Goal: Information Seeking & Learning: Learn about a topic

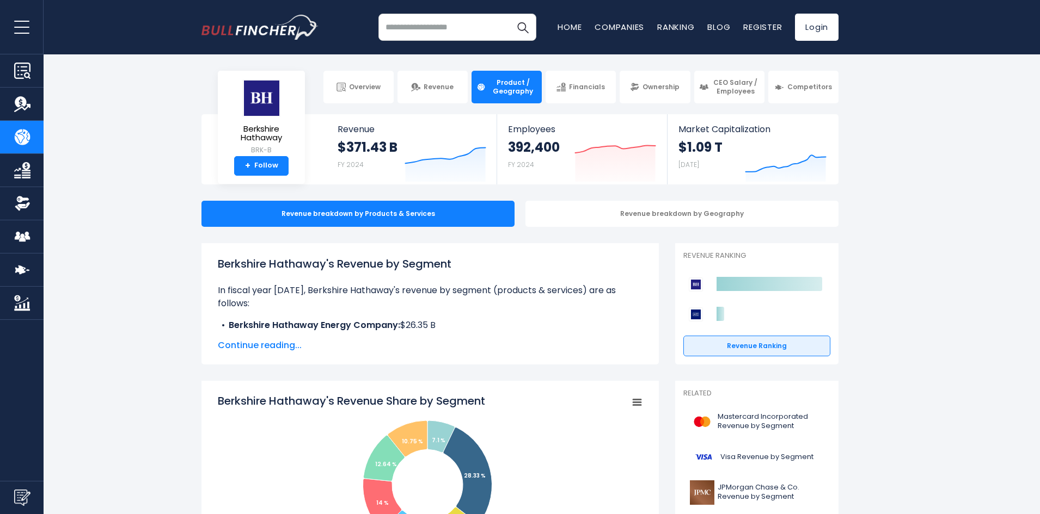
click at [488, 341] on span "Continue reading..." at bounding box center [430, 345] width 425 height 13
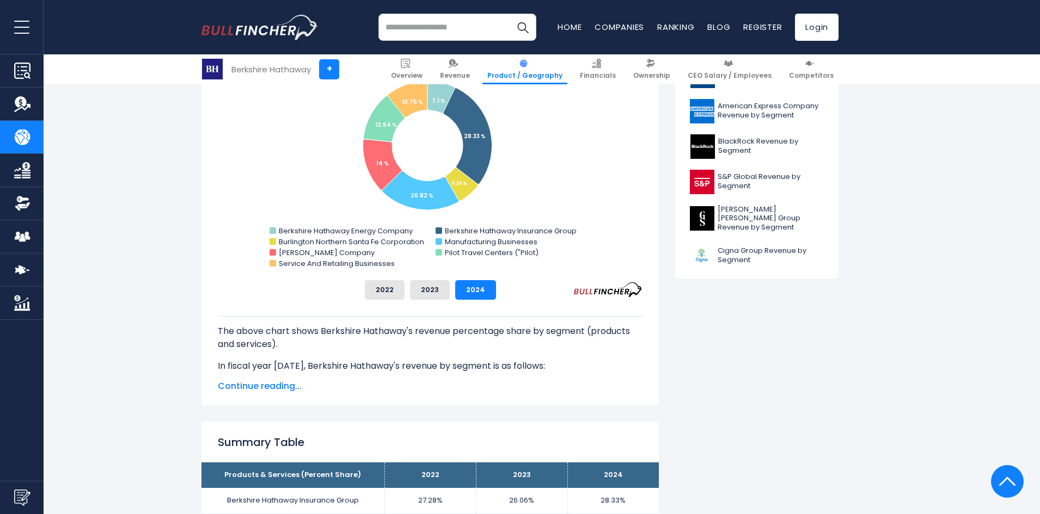
scroll to position [490, 0]
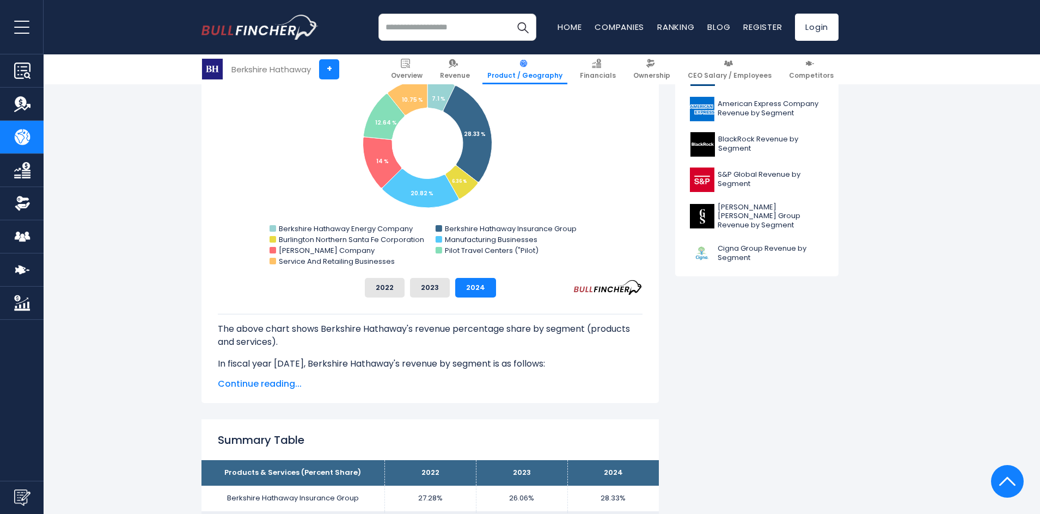
click at [294, 385] on span "Continue reading..." at bounding box center [430, 384] width 425 height 13
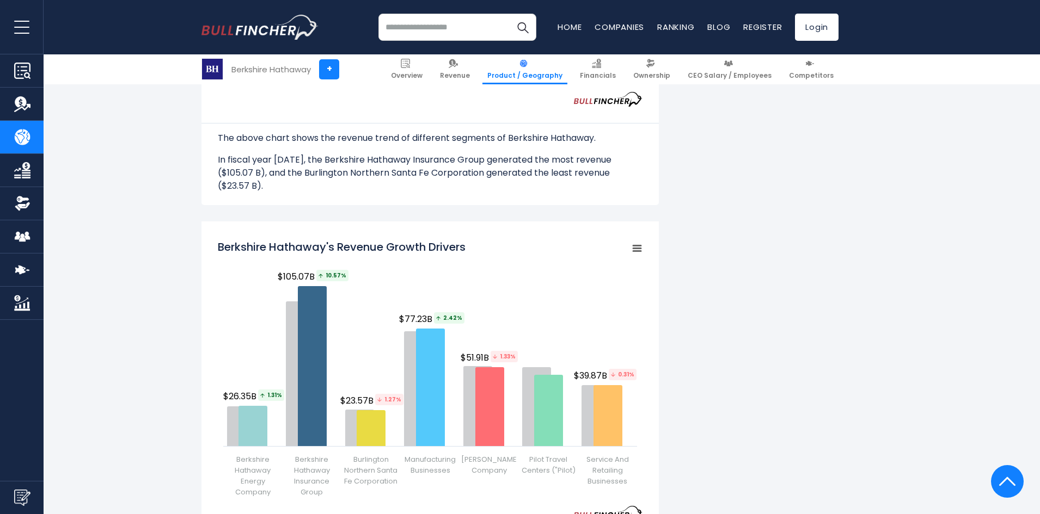
scroll to position [1687, 0]
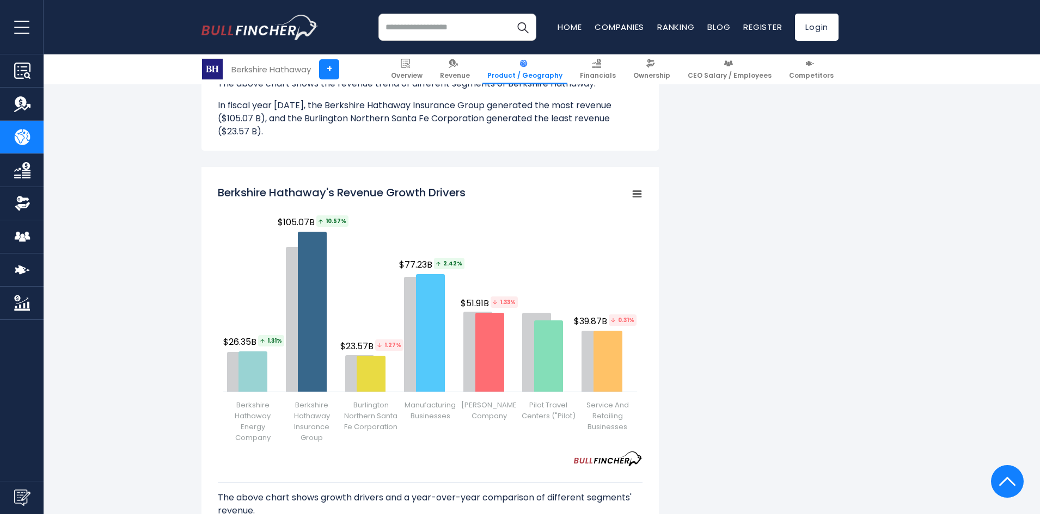
click at [373, 466] on div "The above chart shows growth drivers and a year-over-year comparison of differe…" at bounding box center [430, 509] width 425 height 87
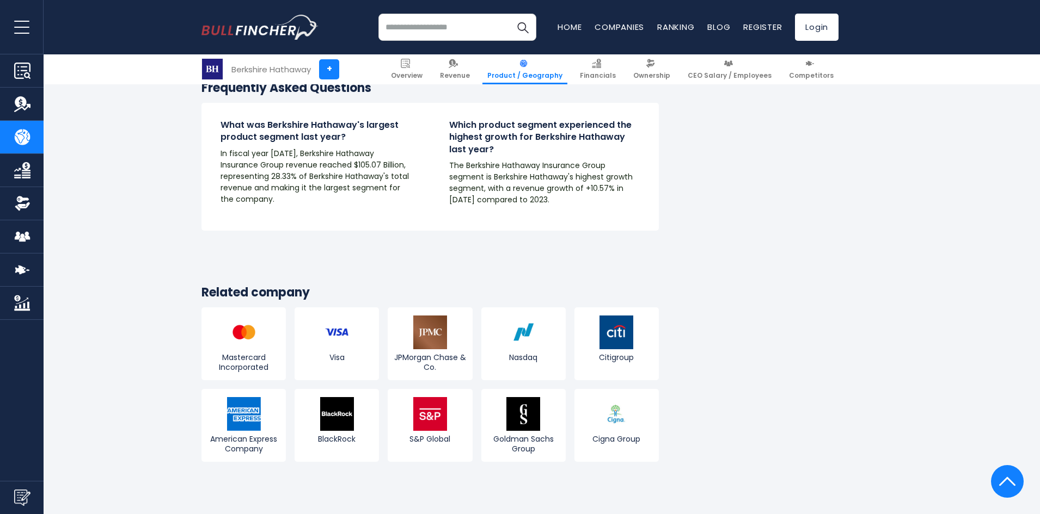
scroll to position [2558, 0]
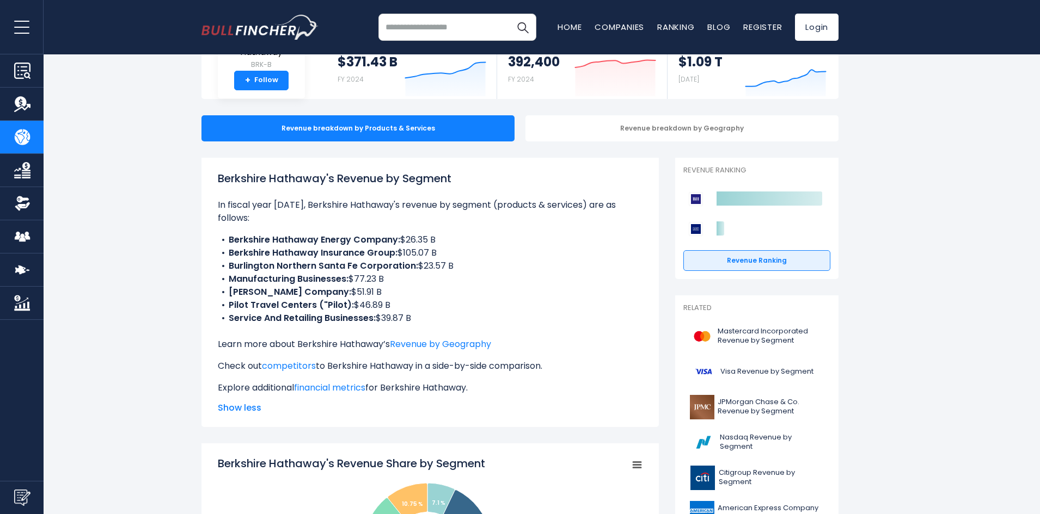
scroll to position [0, 0]
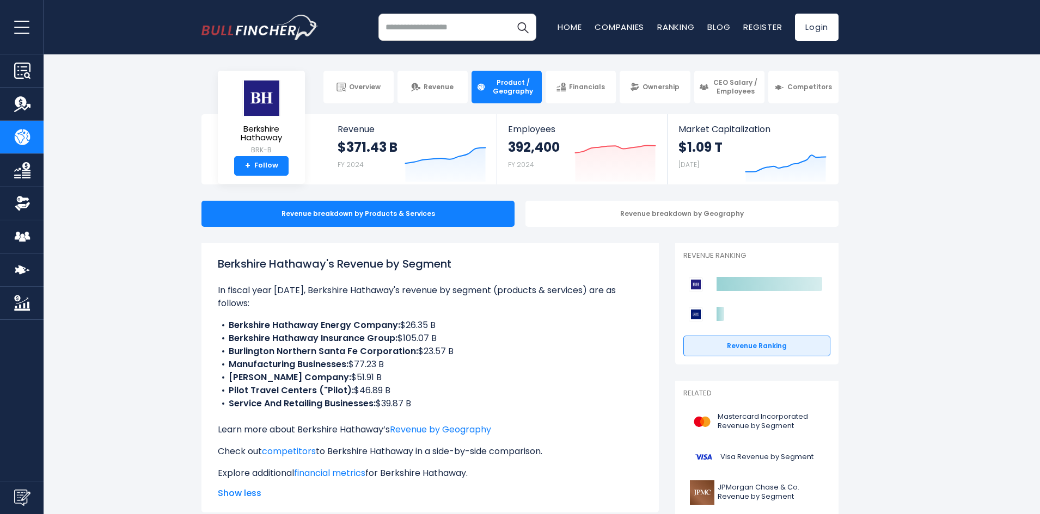
click at [555, 373] on li "Mc Lane Company: $51.91 B" at bounding box center [430, 377] width 425 height 13
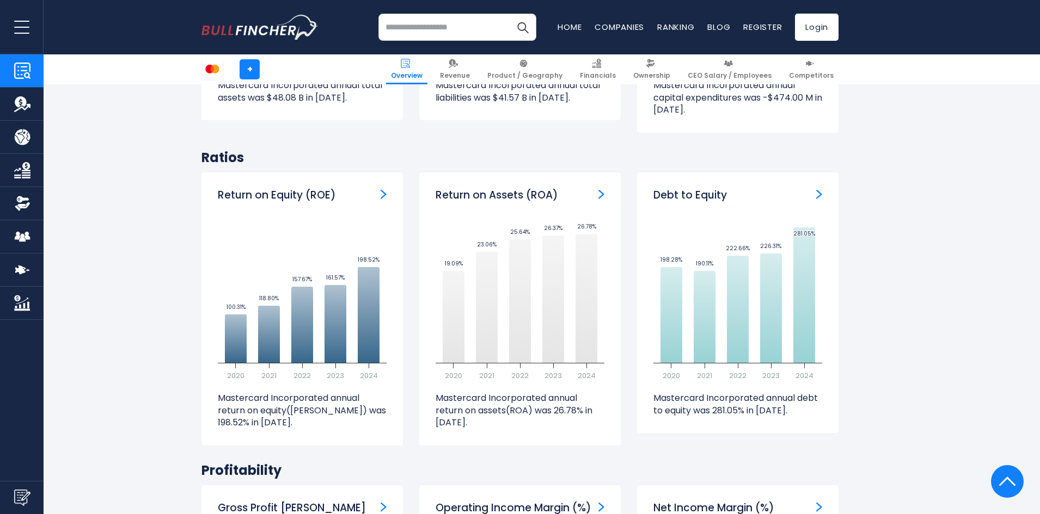
scroll to position [2123, 0]
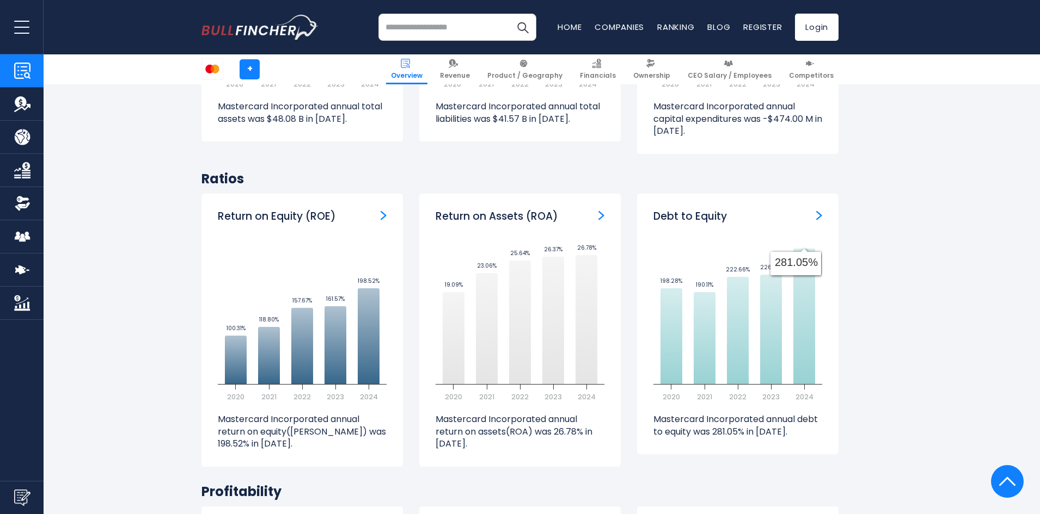
click at [890, 309] on section "Mastercard Incorporated (MA) Stock Price Volume 595.29 +238.39 +66.79% Past 5 Y…" at bounding box center [520, 223] width 1040 height 3824
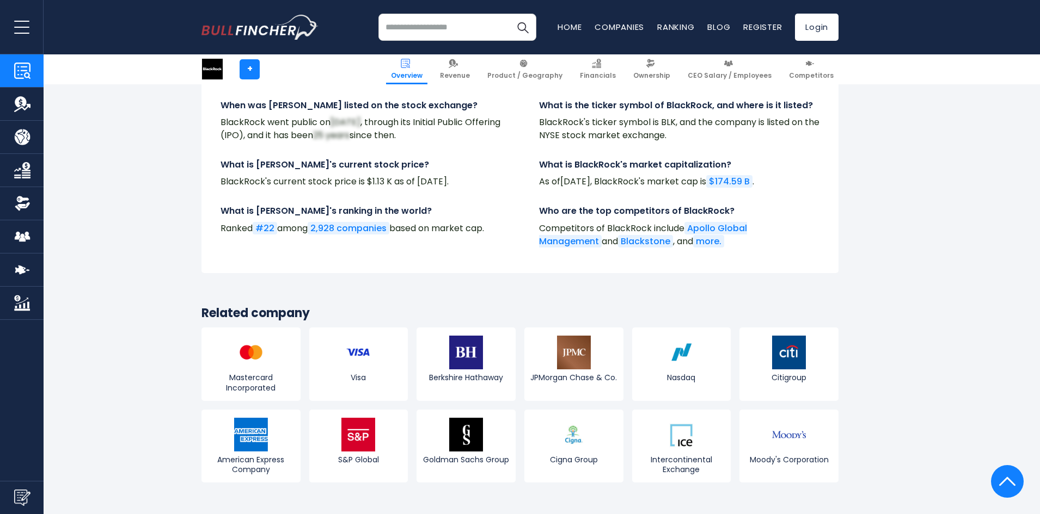
scroll to position [3919, 0]
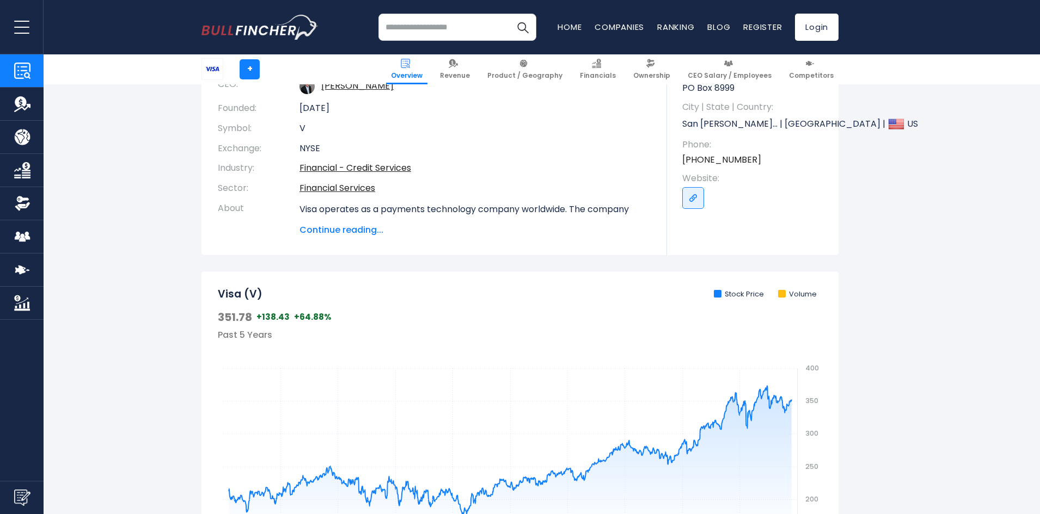
scroll to position [163, 0]
click at [364, 229] on span "Continue reading..." at bounding box center [474, 229] width 351 height 13
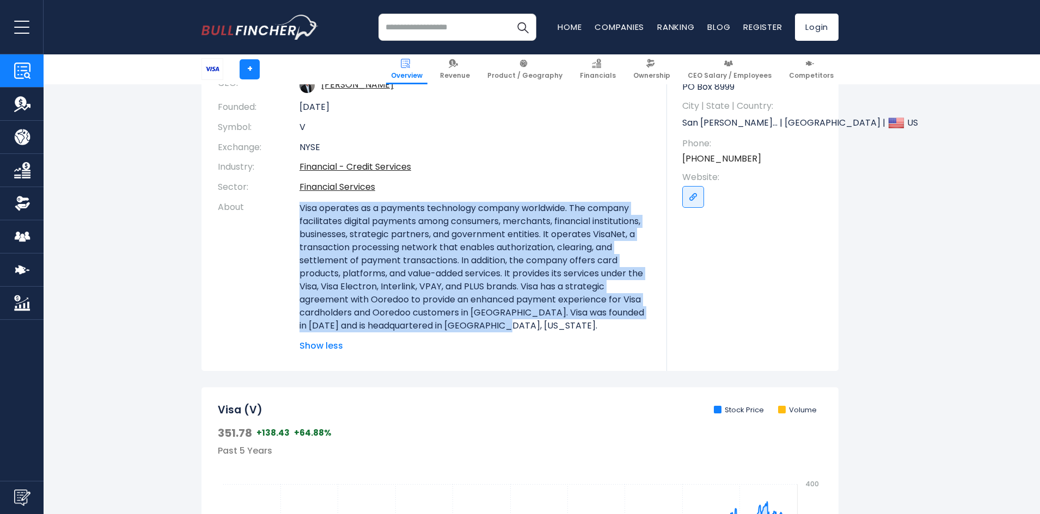
drag, startPoint x: 508, startPoint y: 324, endPoint x: 299, endPoint y: 204, distance: 241.2
click at [299, 204] on tr "About Show less" at bounding box center [434, 275] width 433 height 155
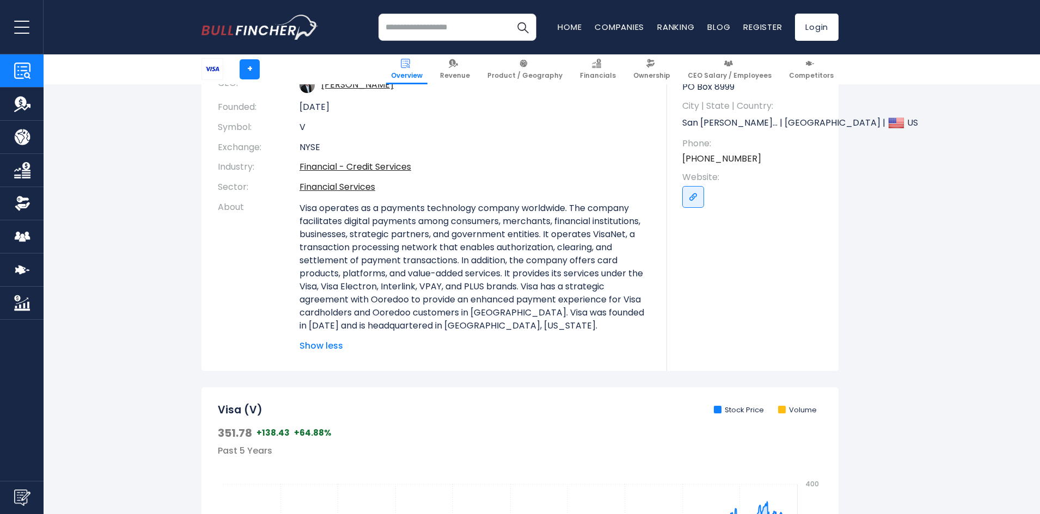
click at [502, 343] on span "Show less" at bounding box center [474, 346] width 351 height 13
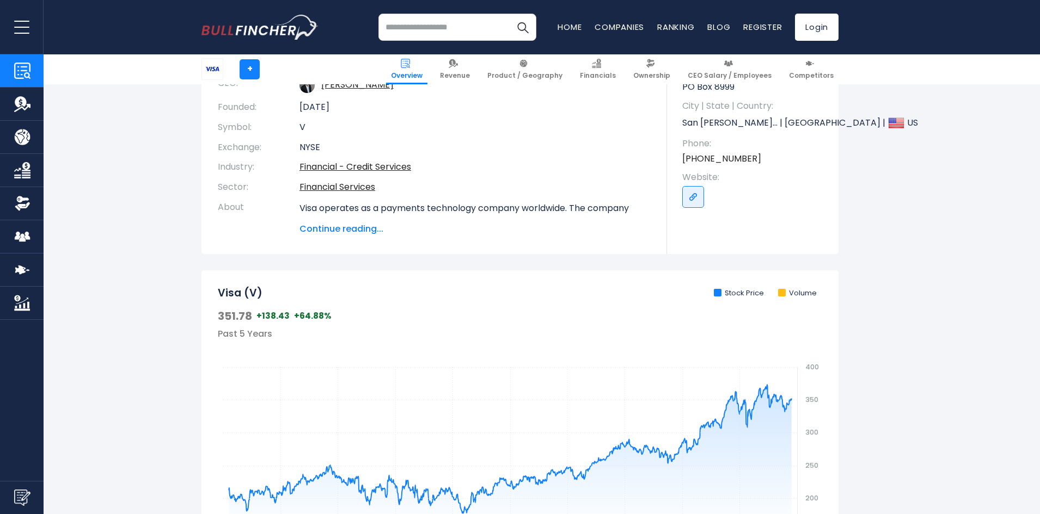
click at [449, 213] on p "Visa operates as a payments technology company worldwide. The company facilitat…" at bounding box center [474, 267] width 351 height 131
click at [441, 225] on span "Continue reading..." at bounding box center [474, 229] width 351 height 13
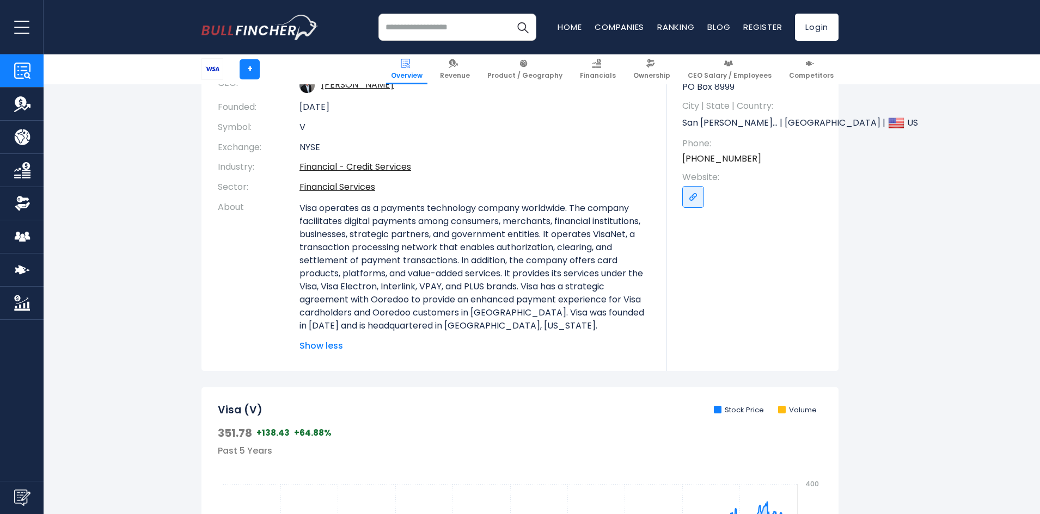
click at [354, 345] on span "Show less" at bounding box center [474, 346] width 351 height 13
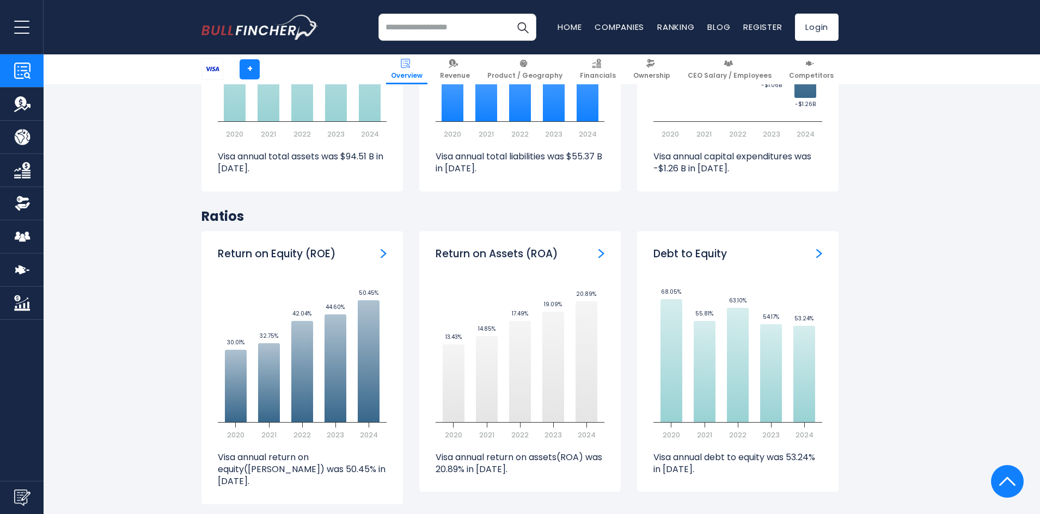
scroll to position [2068, 0]
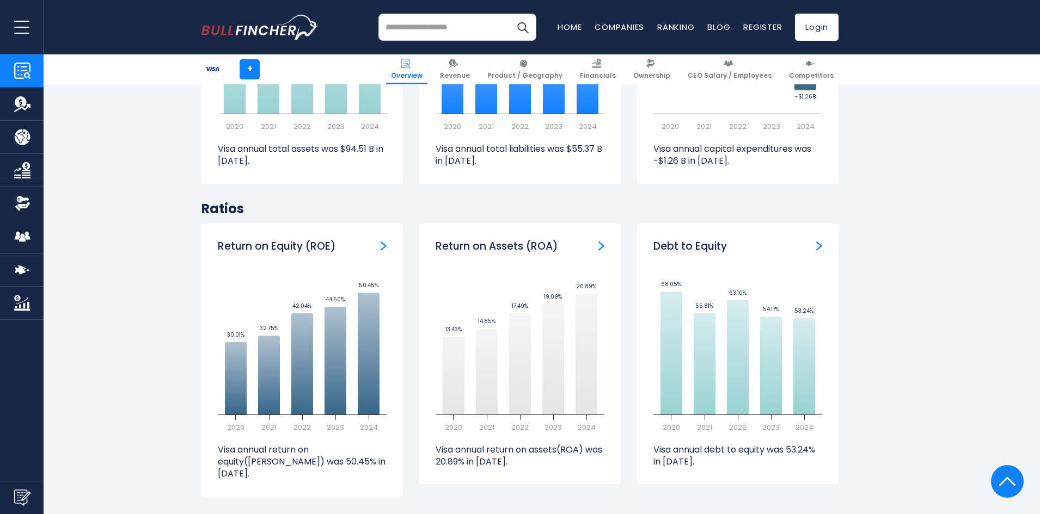
click at [1034, 231] on section "Visa (V) Stock Price Volume 351.78 +138.43 +64.88% Past 5 Years Created with Hi…" at bounding box center [520, 239] width 1040 height 3749
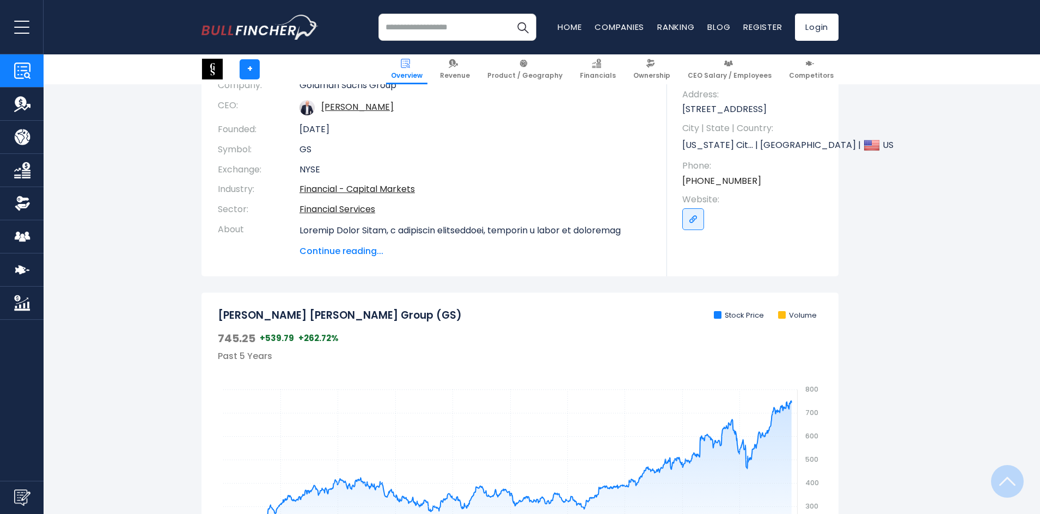
scroll to position [218, 0]
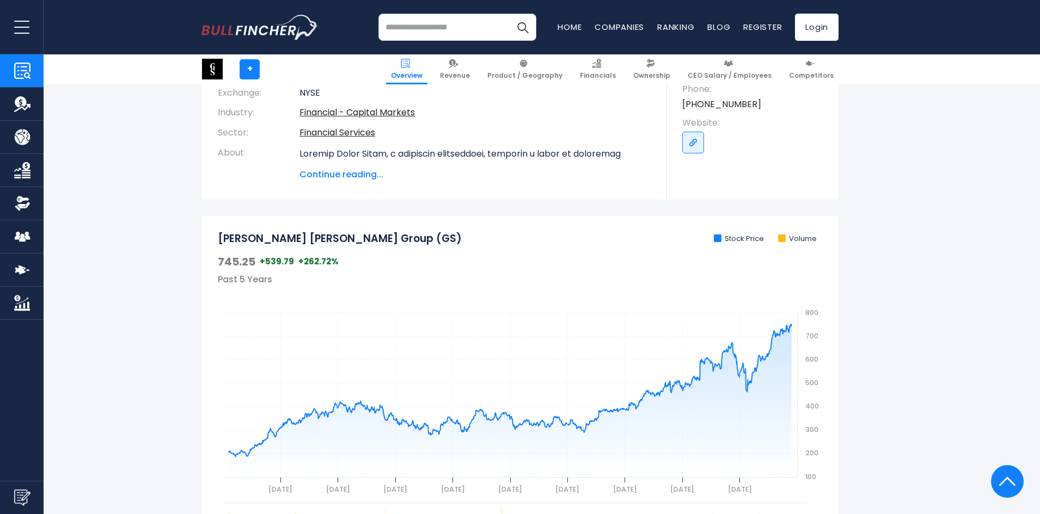
click at [377, 171] on span "Continue reading..." at bounding box center [474, 174] width 351 height 13
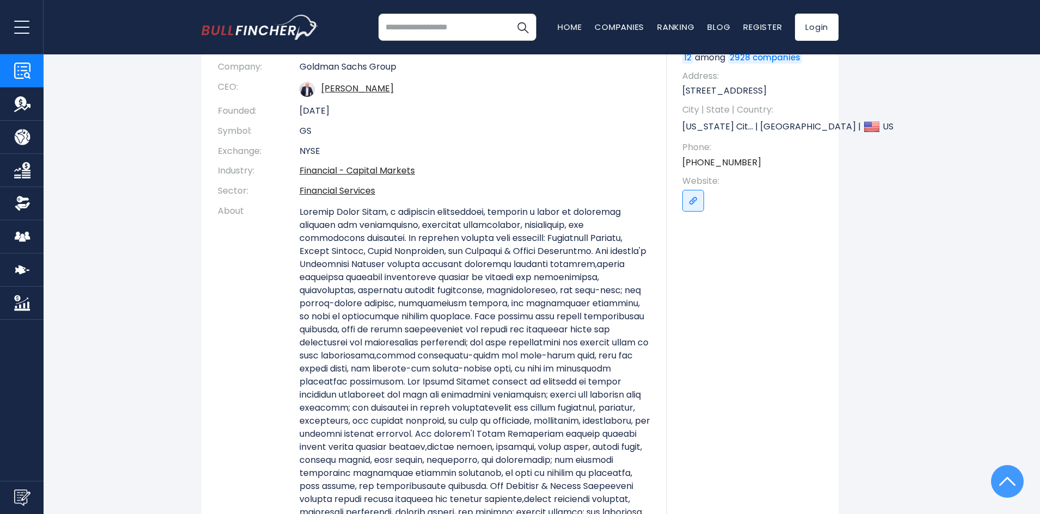
scroll to position [0, 0]
